Goal: Transaction & Acquisition: Purchase product/service

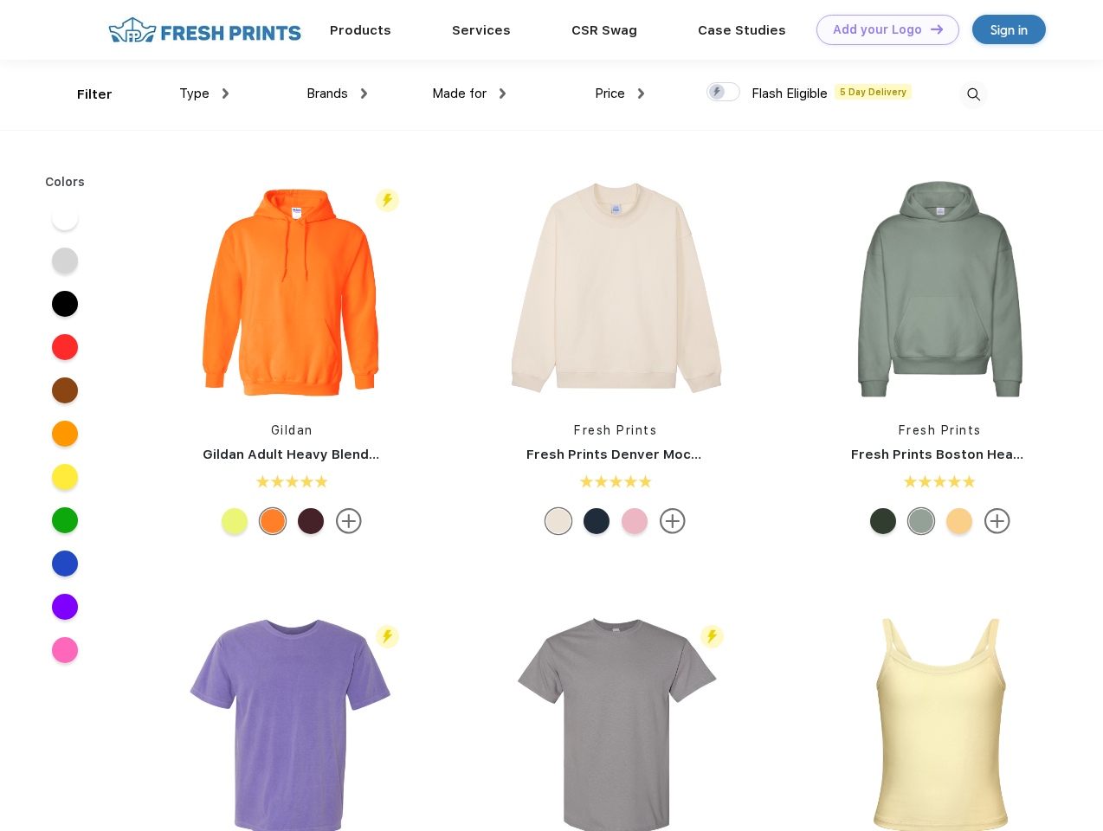
scroll to position [1, 0]
click at [881, 29] on link "Add your Logo Design Tool" at bounding box center [887, 30] width 143 height 30
click at [0, 0] on div "Design Tool" at bounding box center [0, 0] width 0 height 0
click at [929, 29] on link "Add your Logo Design Tool" at bounding box center [887, 30] width 143 height 30
click at [83, 94] on div "Filter" at bounding box center [94, 95] width 35 height 20
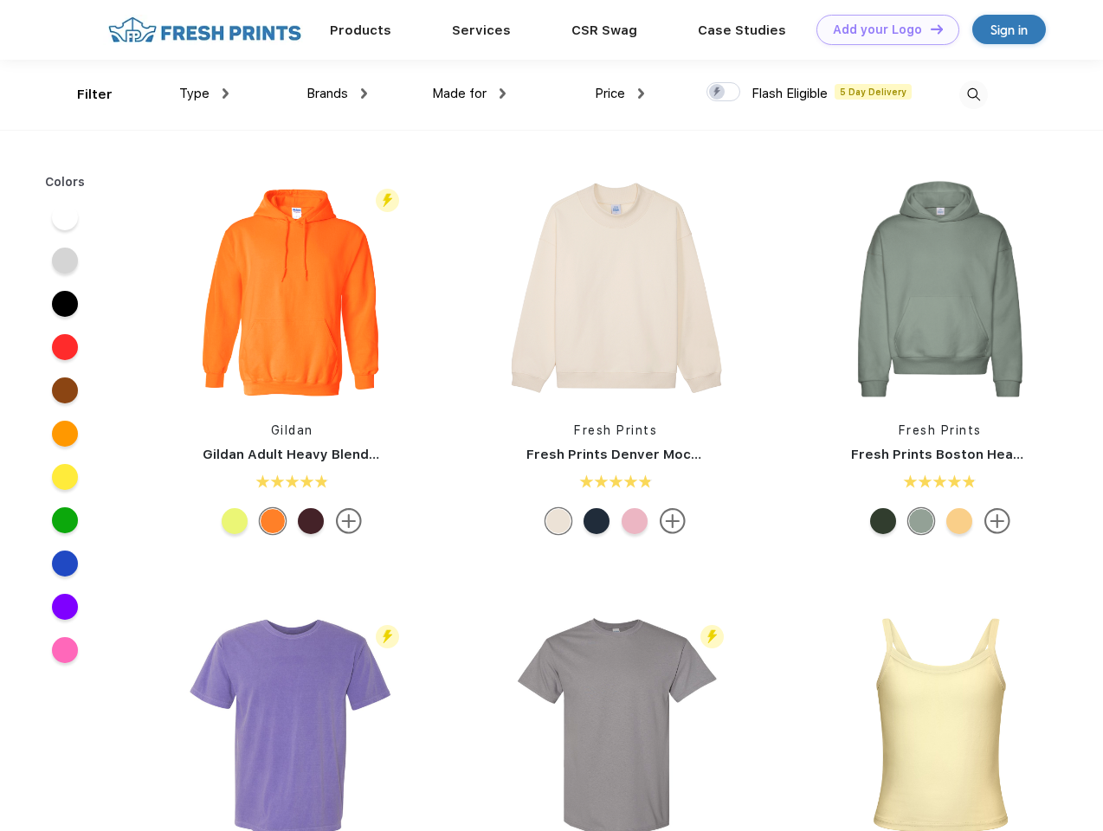
click at [204, 93] on span "Type" at bounding box center [194, 94] width 30 height 16
click at [337, 93] on span "Brands" at bounding box center [327, 94] width 42 height 16
click at [469, 93] on span "Made for" at bounding box center [459, 94] width 55 height 16
click at [620, 93] on span "Price" at bounding box center [610, 94] width 30 height 16
click at [723, 93] on div at bounding box center [723, 91] width 34 height 19
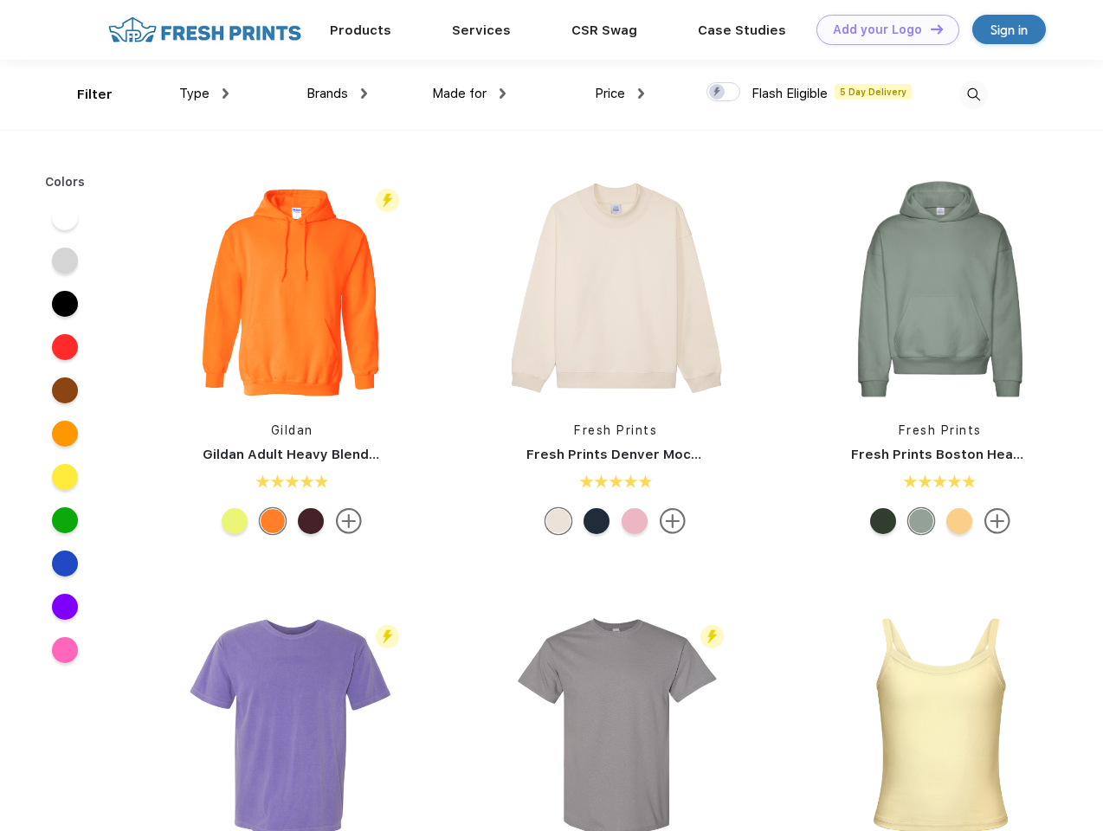
click at [717, 93] on input "checkbox" at bounding box center [711, 86] width 11 height 11
click at [973, 94] on img at bounding box center [973, 94] width 29 height 29
